Goal: Task Accomplishment & Management: Complete application form

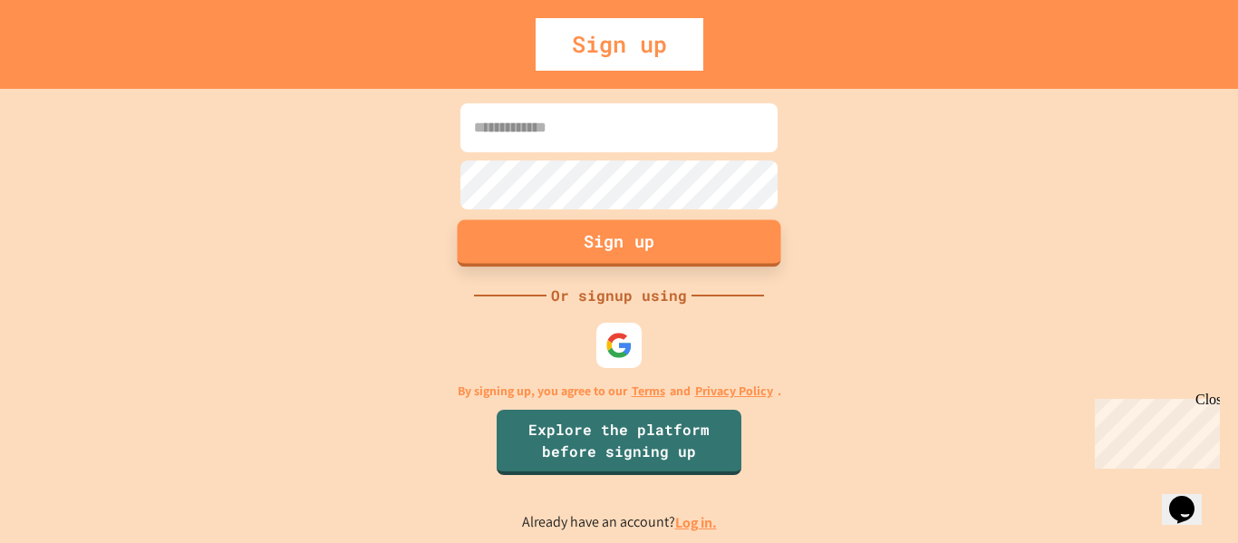
type input "**********"
click at [605, 247] on button "Sign up" at bounding box center [620, 242] width 324 height 47
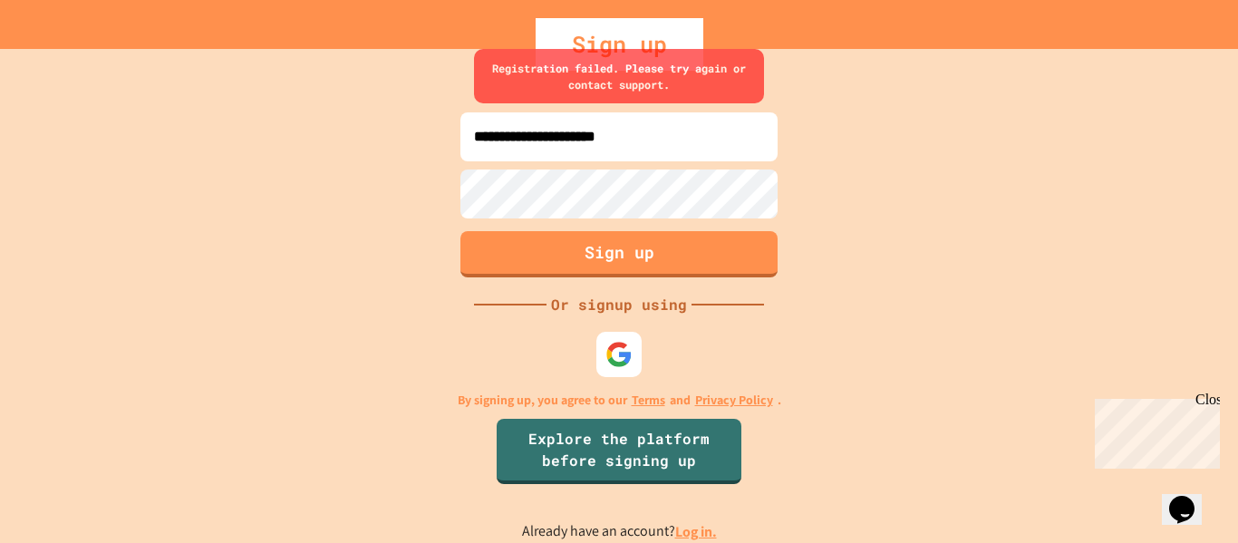
click at [691, 126] on input "**********" at bounding box center [618, 136] width 317 height 49
